Goal: Task Accomplishment & Management: Use online tool/utility

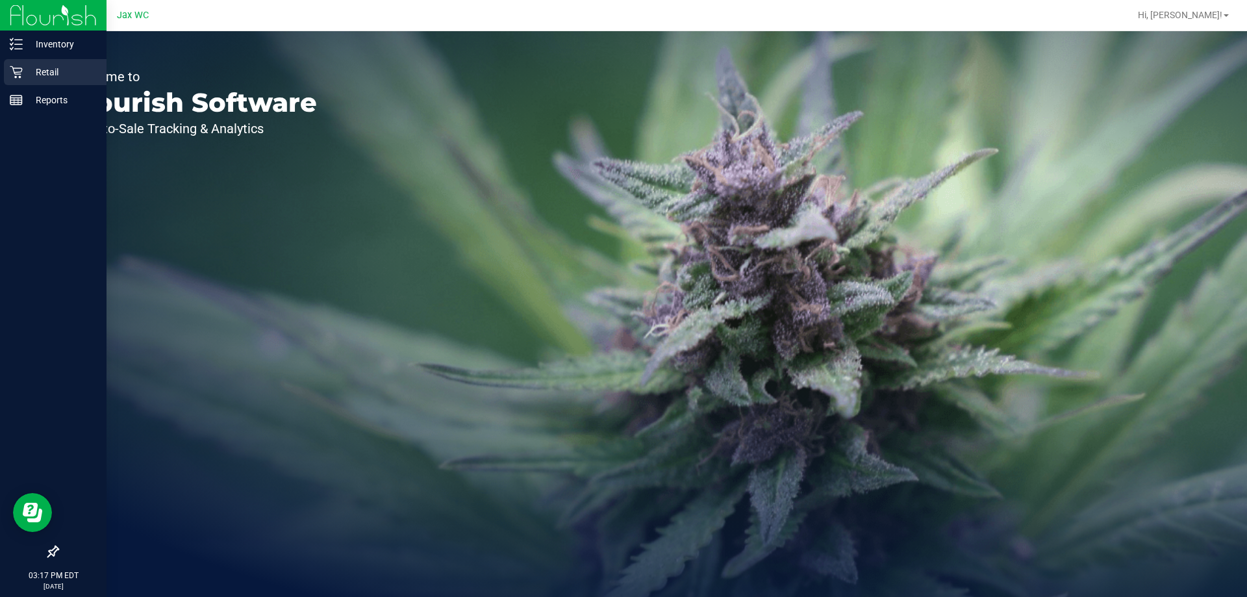
drag, startPoint x: 36, startPoint y: 77, endPoint x: 69, endPoint y: 77, distance: 33.1
click at [36, 76] on p "Retail" at bounding box center [62, 72] width 78 height 16
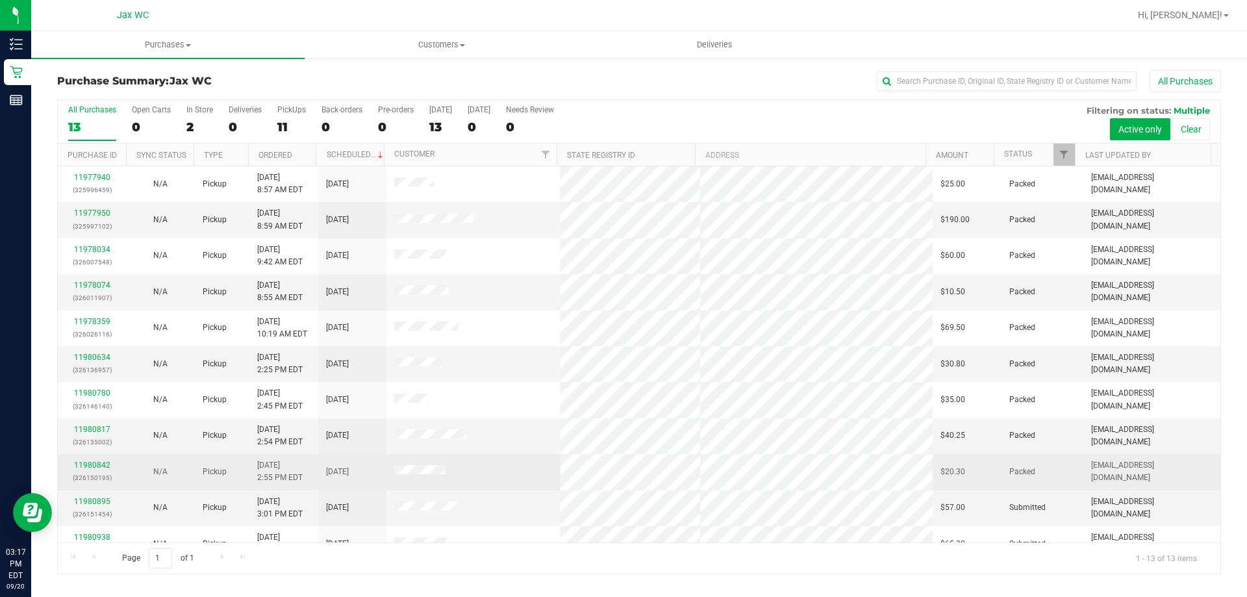
scroll to position [91, 0]
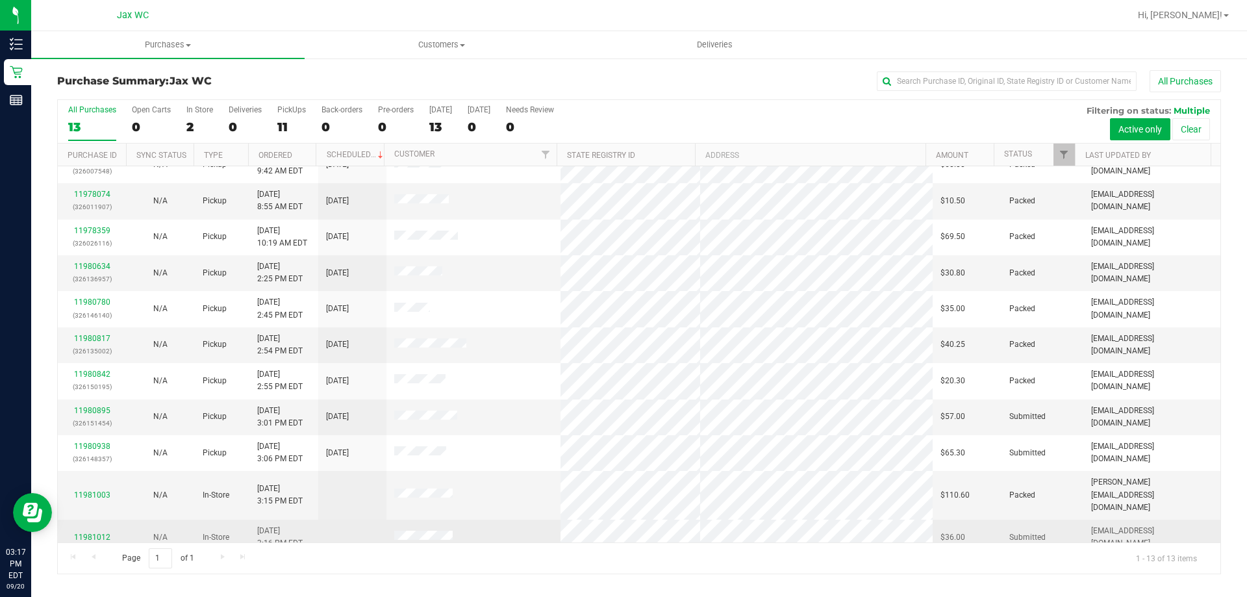
click at [95, 531] on div "11981012" at bounding box center [92, 537] width 53 height 12
click at [94, 533] on link "11981012" at bounding box center [92, 537] width 36 height 9
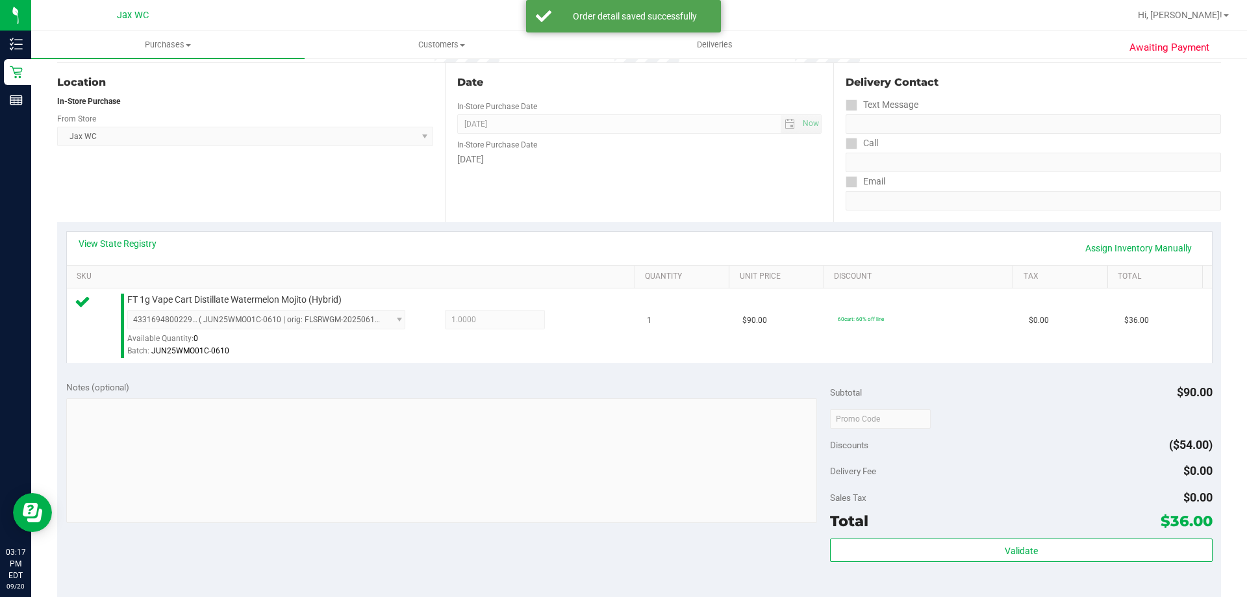
scroll to position [260, 0]
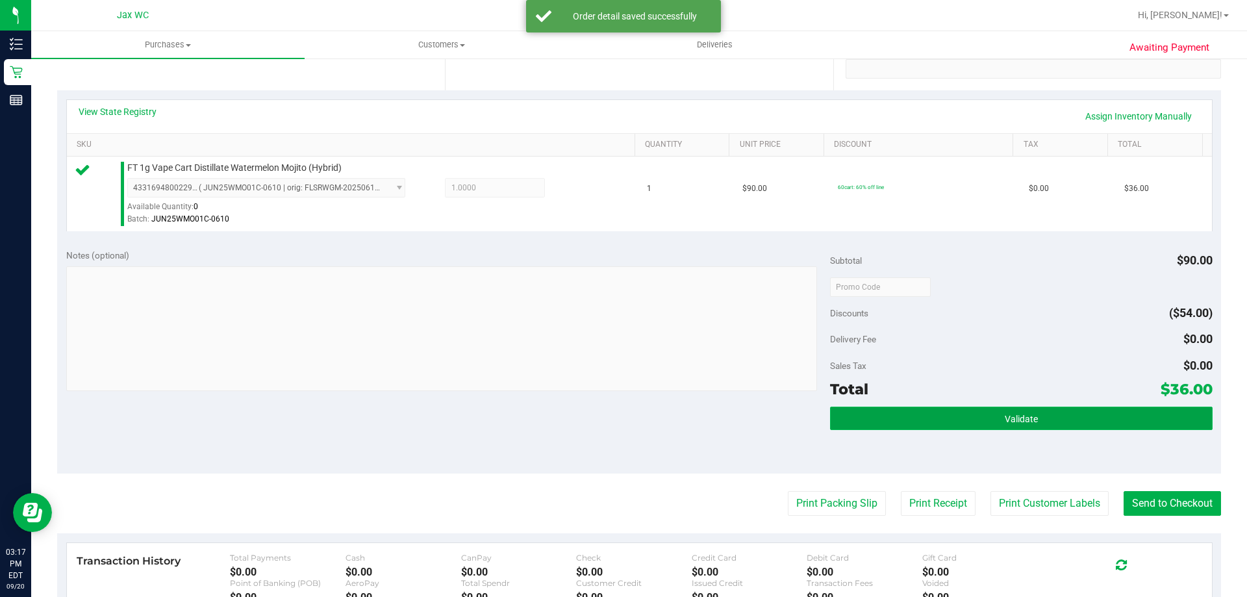
click at [972, 424] on button "Validate" at bounding box center [1021, 418] width 382 height 23
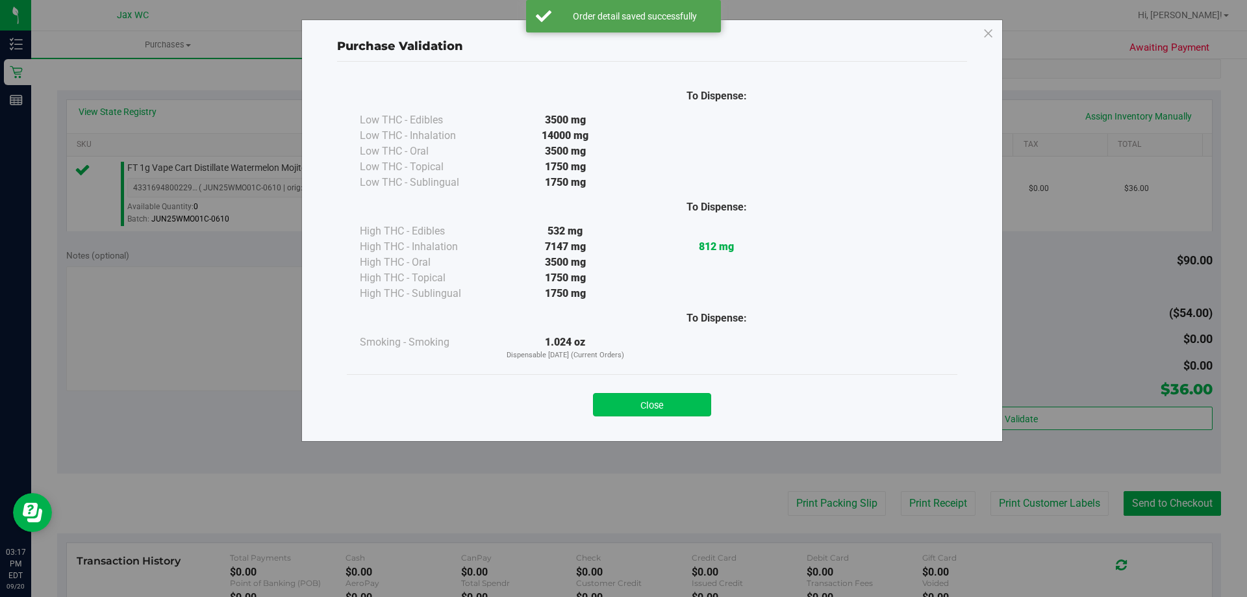
click at [647, 399] on button "Close" at bounding box center [652, 404] width 118 height 23
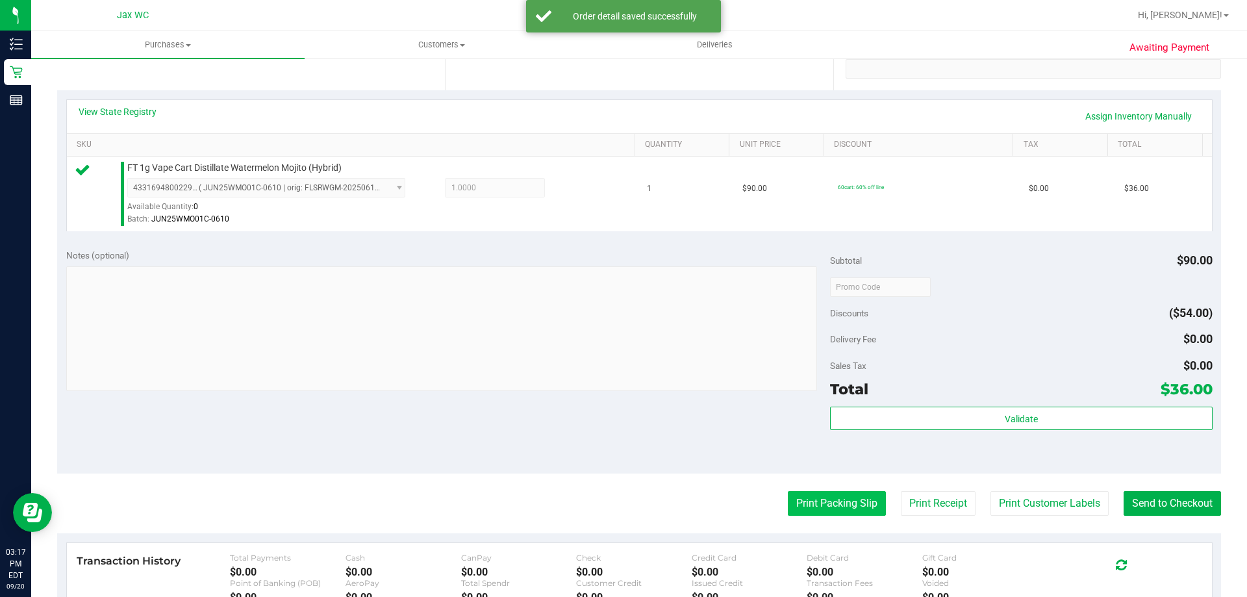
click at [839, 505] on button "Print Packing Slip" at bounding box center [837, 503] width 98 height 25
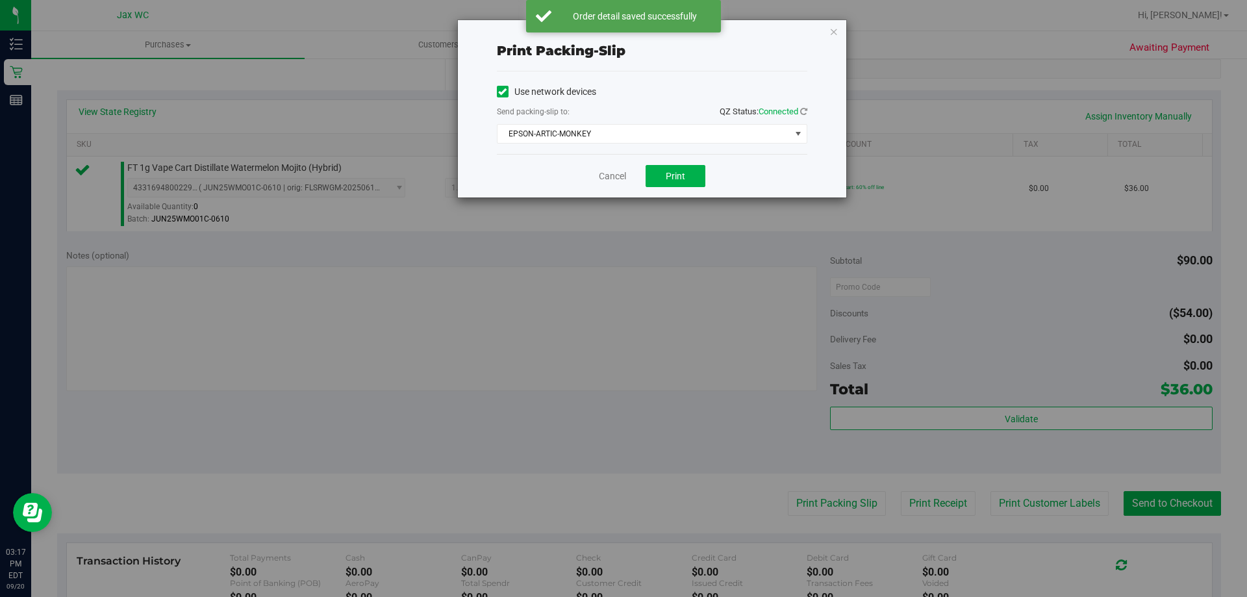
click at [819, 37] on div "Print packing-slip Use network devices Send packing-slip to: QZ Status: Connect…" at bounding box center [652, 108] width 388 height 177
click at [826, 32] on div "Print packing-slip Use network devices Send packing-slip to: QZ Status: Connect…" at bounding box center [652, 108] width 388 height 177
click at [831, 33] on div "Print packing-slip Use network devices Send packing-slip to: QZ Status: Connect…" at bounding box center [652, 108] width 388 height 177
click at [831, 33] on icon "button" at bounding box center [833, 31] width 9 height 16
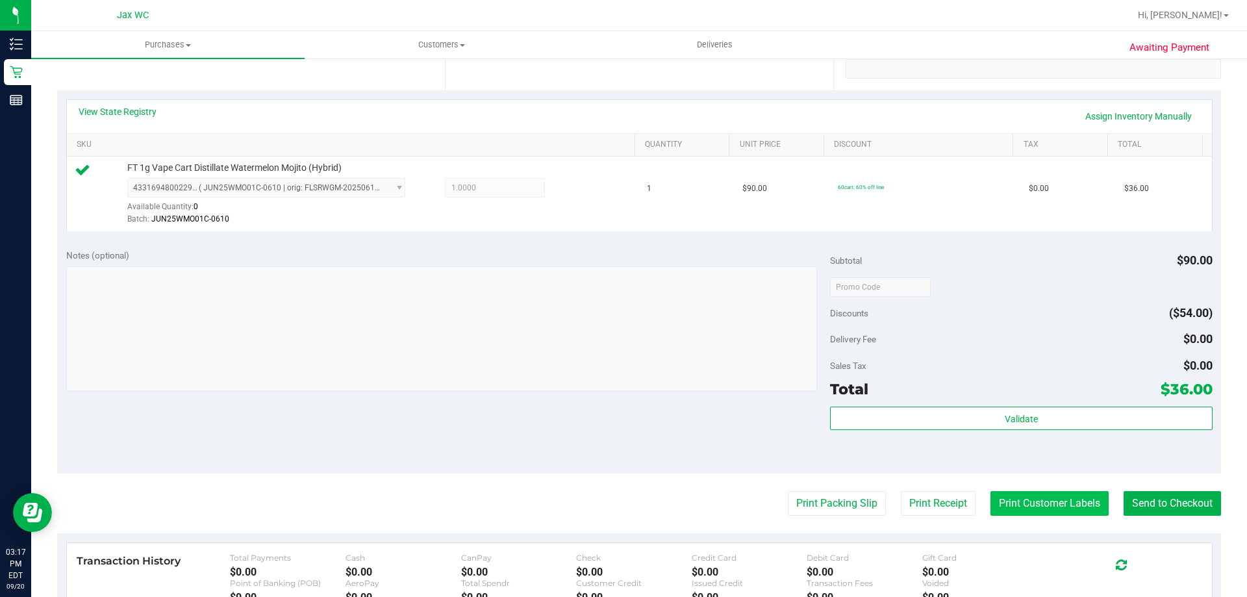
click at [1022, 505] on button "Print Customer Labels" at bounding box center [1050, 503] width 118 height 25
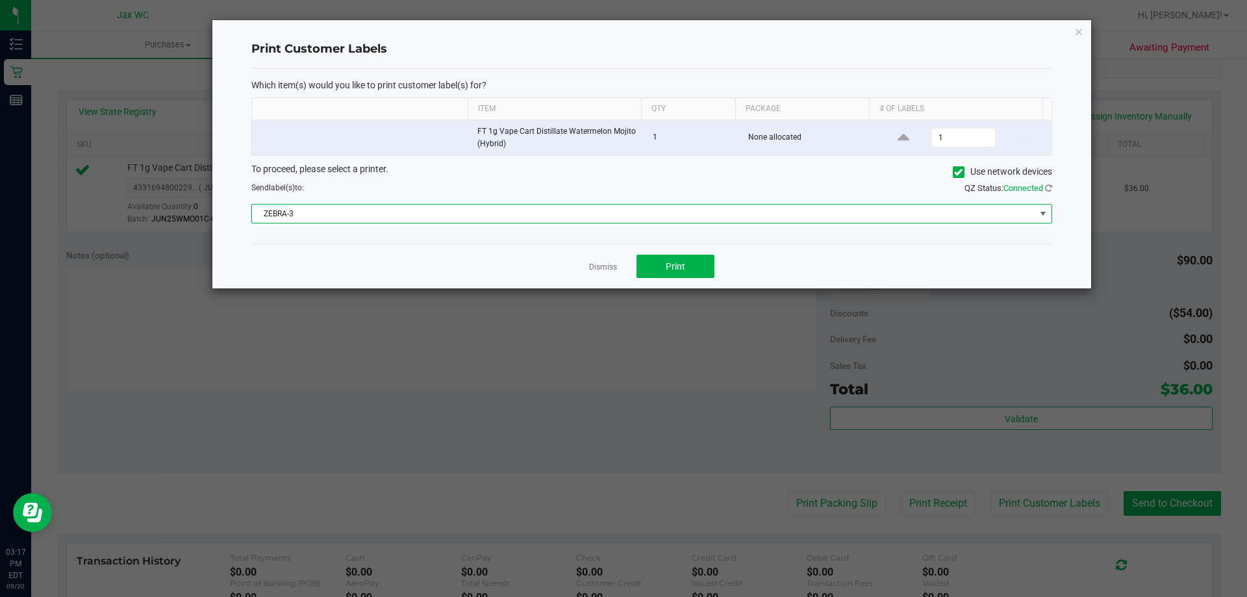
click at [513, 205] on span "ZEBRA-3" at bounding box center [643, 214] width 783 height 18
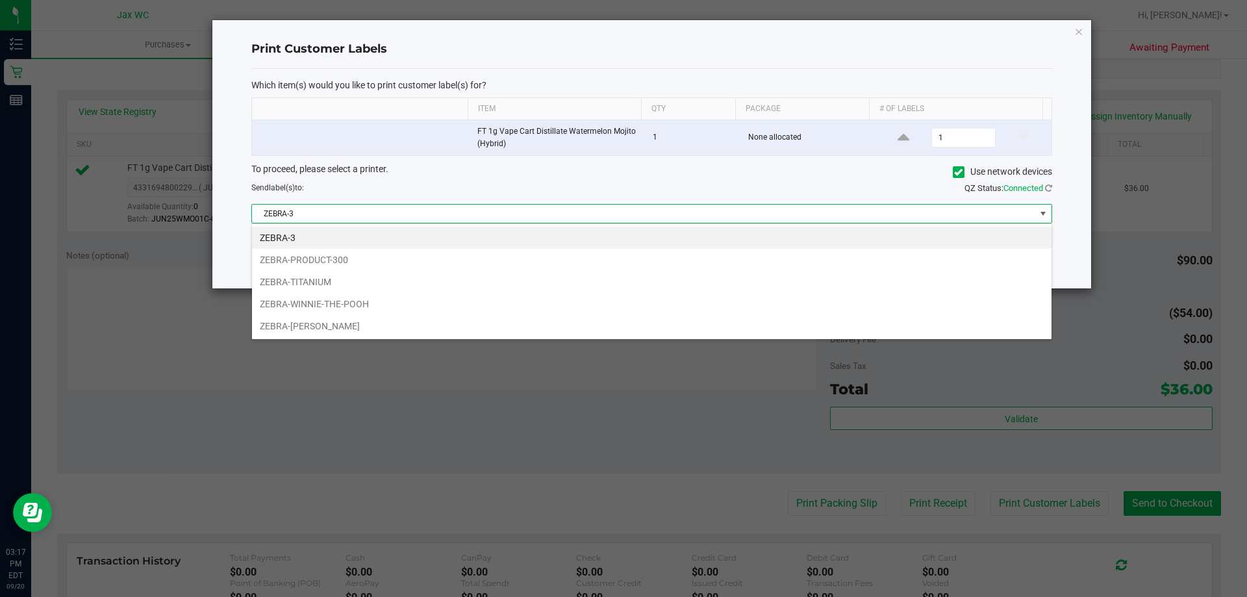
scroll to position [19, 800]
click at [362, 307] on li "ZEBRA-WINNIE-THE-POOH" at bounding box center [652, 304] width 800 height 22
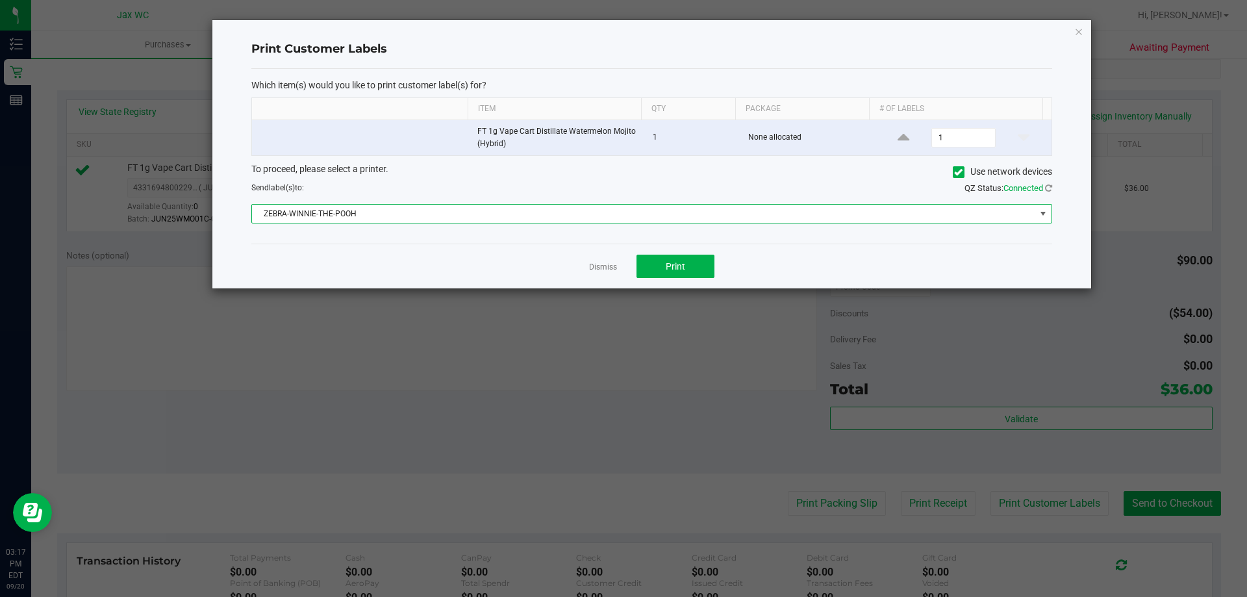
click at [381, 283] on div "Dismiss Print" at bounding box center [651, 266] width 801 height 45
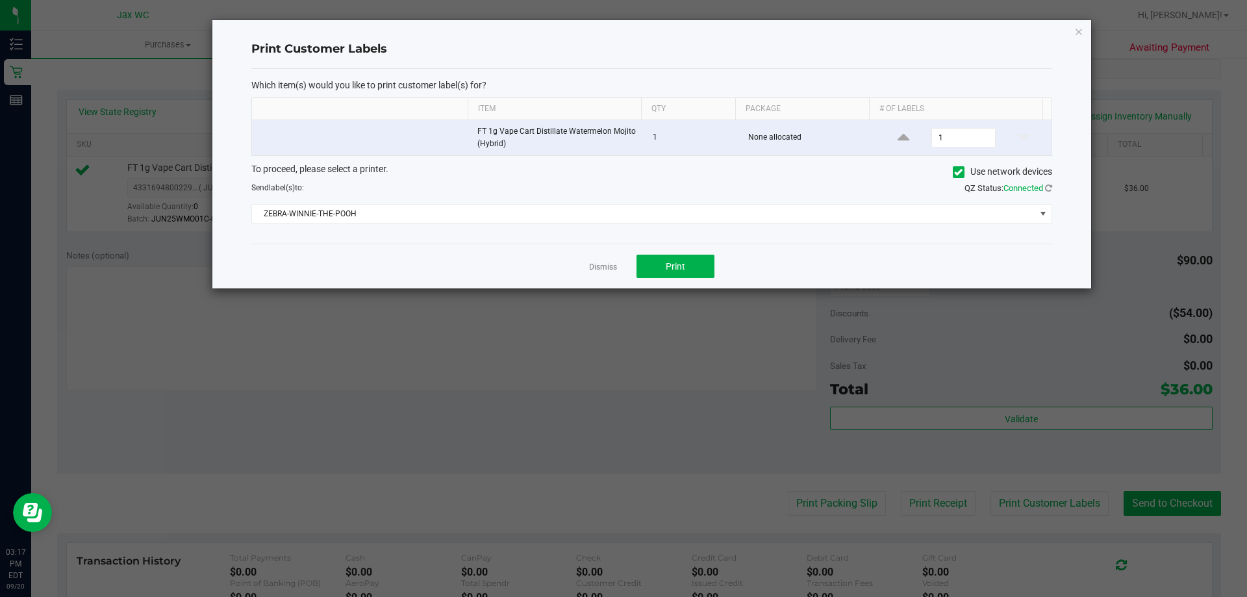
click at [655, 252] on div "Dismiss Print" at bounding box center [651, 266] width 801 height 45
click at [659, 260] on button "Print" at bounding box center [676, 266] width 78 height 23
